Goal: Check status: Check status

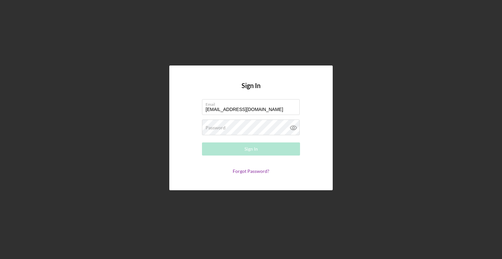
type input "[EMAIL_ADDRESS][DOMAIN_NAME]"
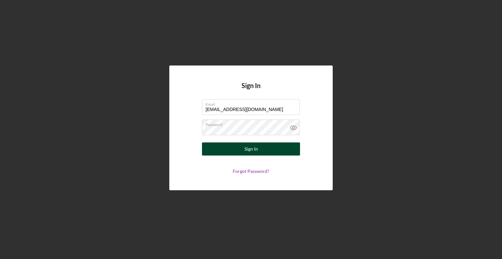
click at [215, 146] on button "Sign In" at bounding box center [251, 148] width 98 height 13
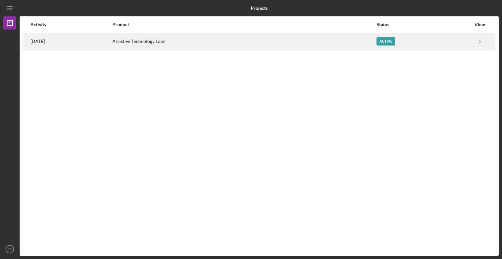
click at [390, 40] on div "Active" at bounding box center [386, 41] width 19 height 8
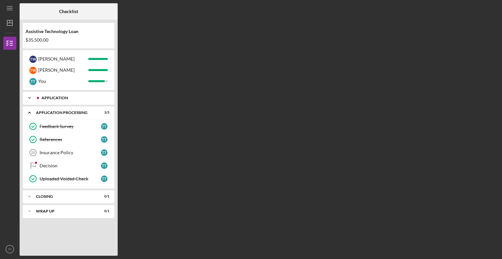
click at [29, 96] on icon "Icon/Expander" at bounding box center [29, 97] width 13 height 13
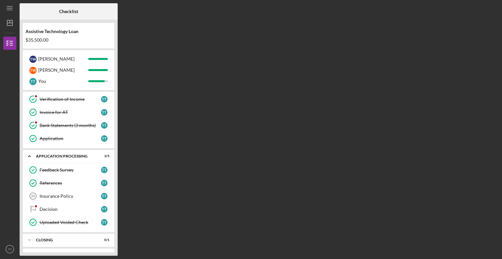
scroll to position [196, 0]
click at [55, 109] on div "Invoice for AT" at bounding box center [70, 111] width 61 height 5
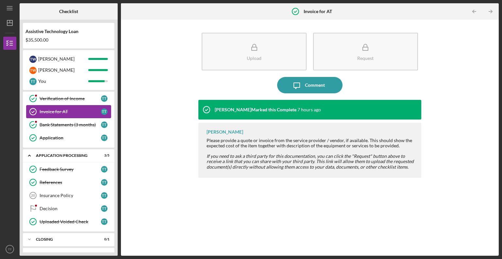
scroll to position [205, 0]
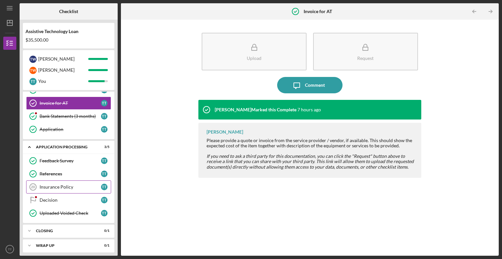
click at [55, 184] on div "Insurance Policy" at bounding box center [70, 186] width 61 height 5
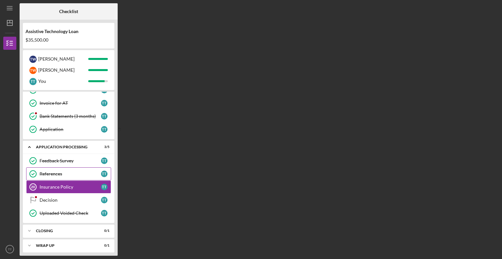
click at [44, 173] on div "References" at bounding box center [70, 173] width 61 height 5
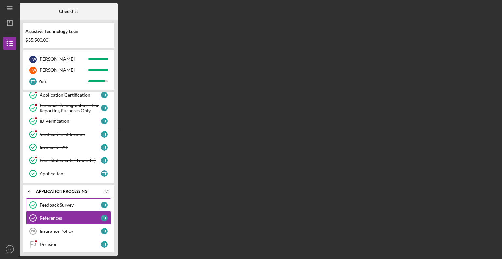
scroll to position [205, 0]
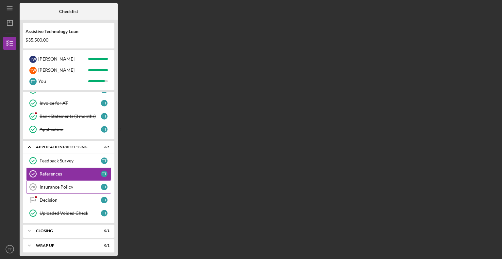
click at [51, 184] on div "Insurance Policy" at bounding box center [70, 186] width 61 height 5
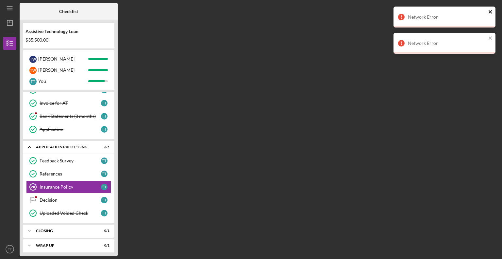
click at [491, 12] on icon "close" at bounding box center [490, 11] width 3 height 3
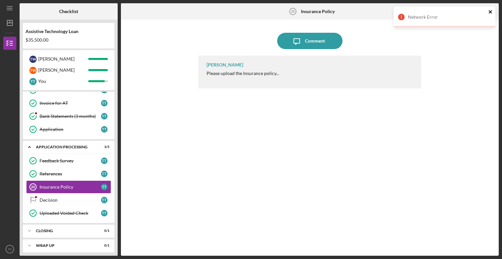
click at [491, 9] on icon "close" at bounding box center [490, 11] width 5 height 5
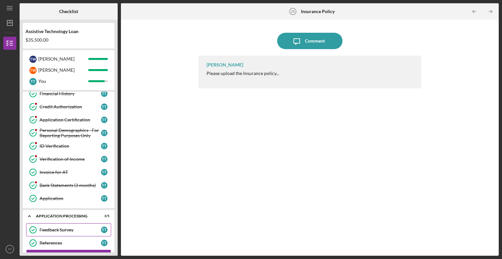
scroll to position [136, 0]
click at [59, 169] on div "Invoice for AT" at bounding box center [70, 171] width 61 height 5
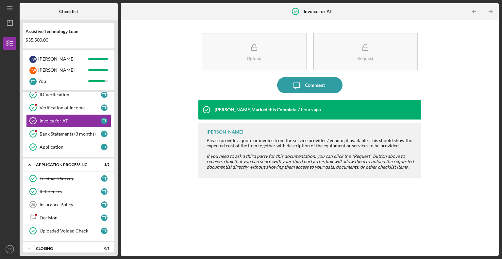
scroll to position [205, 0]
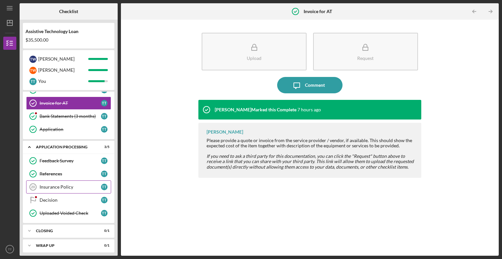
click at [67, 187] on link "Insurance Policy 20 Insurance Policy T T" at bounding box center [68, 186] width 85 height 13
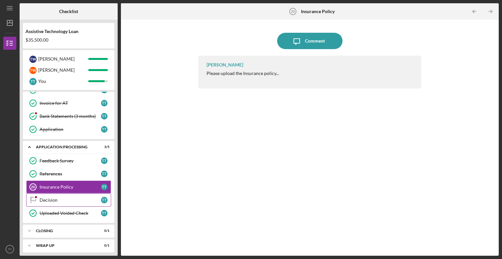
click at [55, 197] on div "Decision" at bounding box center [70, 199] width 61 height 5
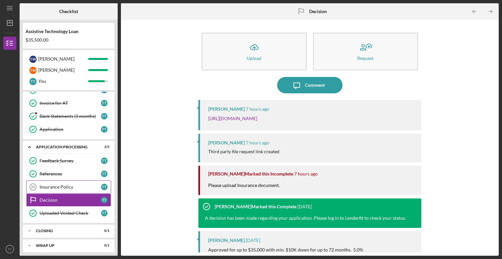
click at [52, 184] on div "Insurance Policy" at bounding box center [70, 186] width 61 height 5
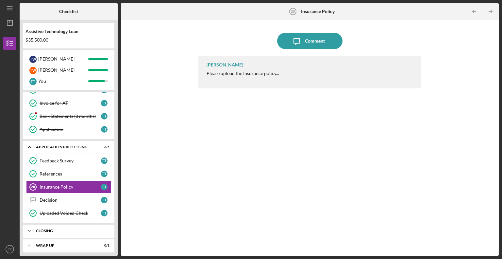
click at [29, 229] on icon "Icon/Expander" at bounding box center [29, 230] width 13 height 13
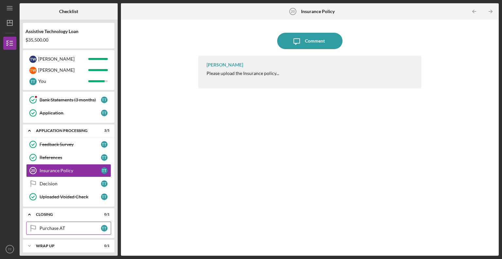
click at [54, 228] on link "Purchase AT Purchase AT T T" at bounding box center [68, 227] width 85 height 13
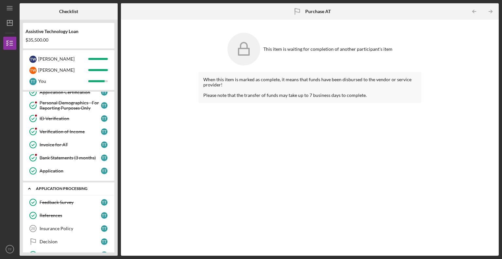
scroll to position [221, 0]
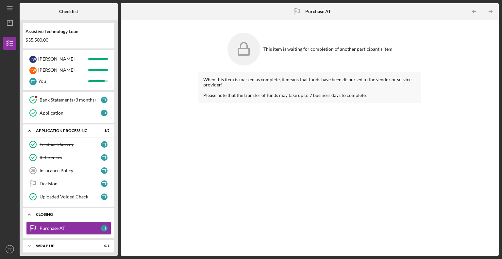
click at [30, 210] on icon "Icon/Expander" at bounding box center [29, 214] width 13 height 13
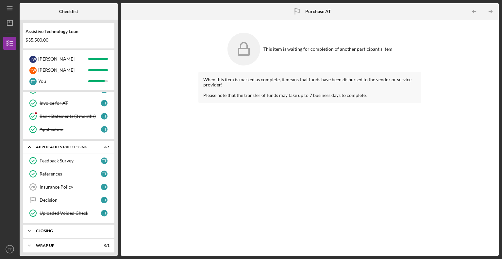
click at [28, 227] on icon "Icon/Expander" at bounding box center [29, 230] width 13 height 13
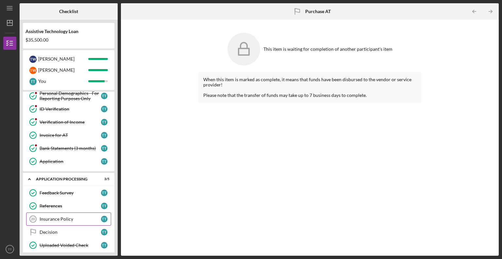
scroll to position [173, 0]
click at [10, 248] on text "TT" at bounding box center [10, 249] width 4 height 4
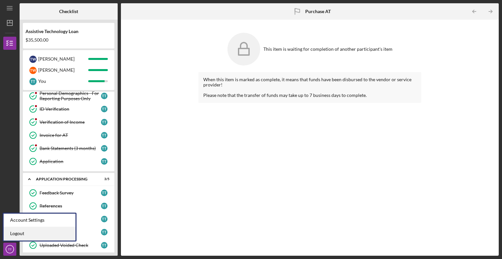
click at [24, 236] on link "Logout" at bounding box center [40, 233] width 72 height 13
